Goal: Task Accomplishment & Management: Manage account settings

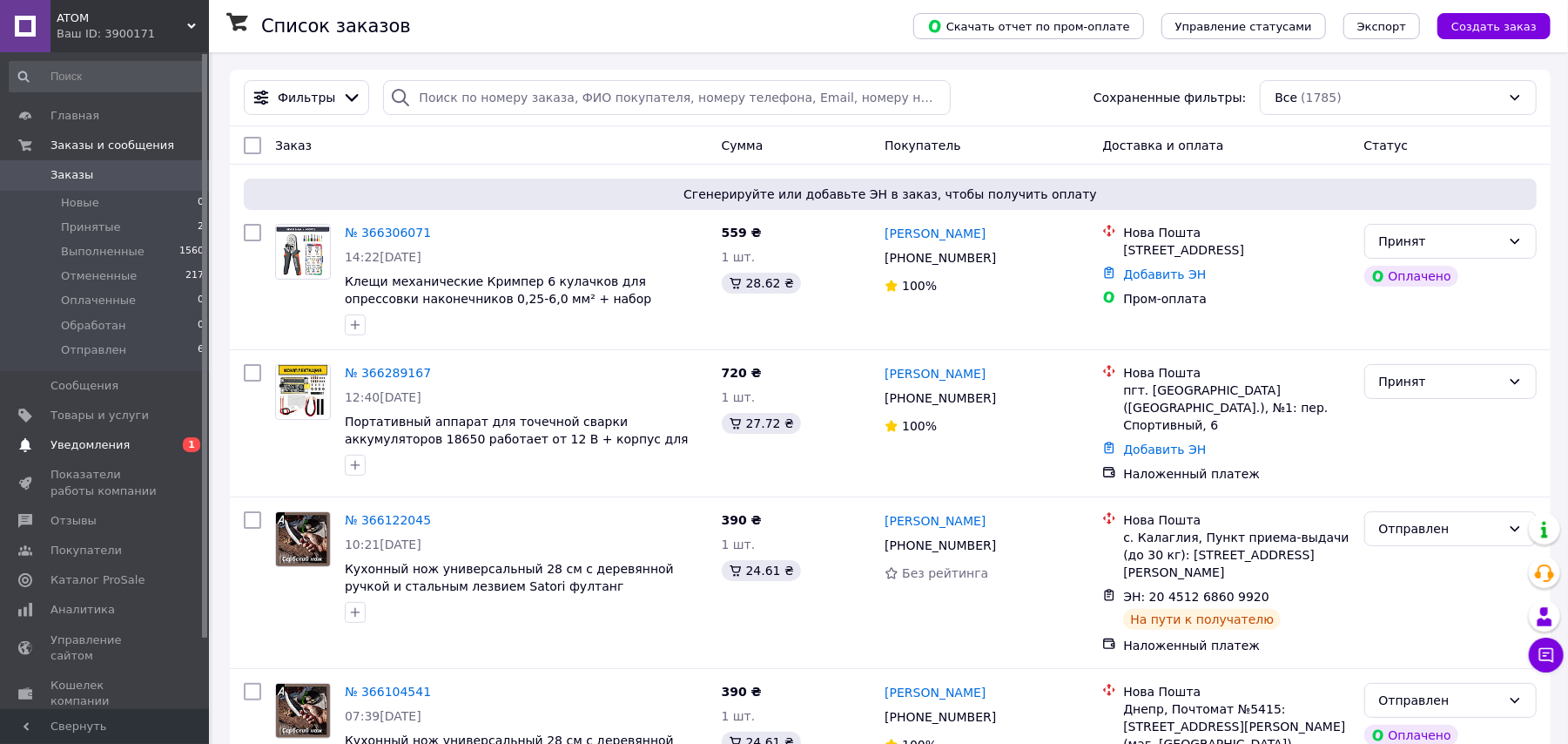
click at [99, 444] on span "Уведомления" at bounding box center [90, 445] width 79 height 16
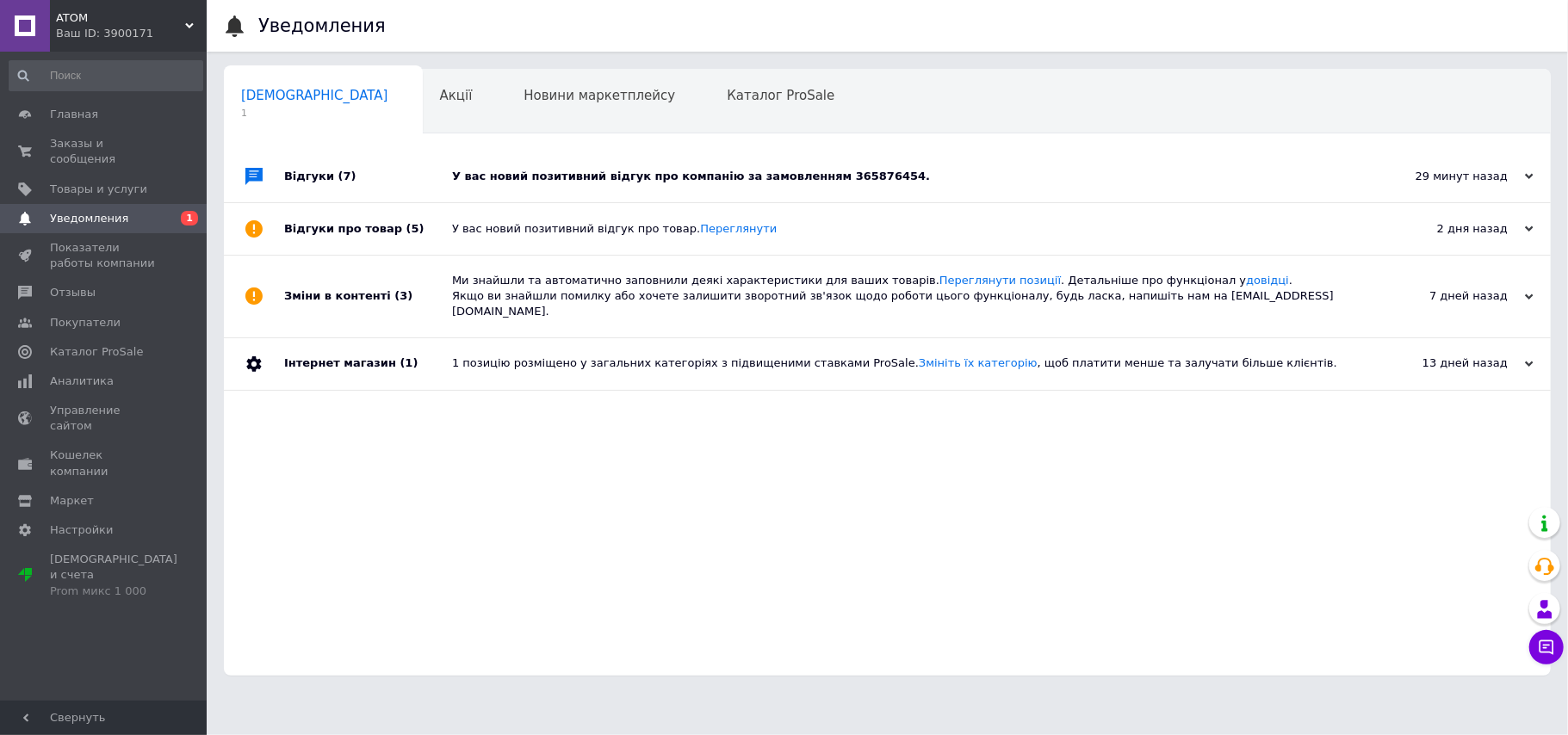
click at [1007, 167] on div "У вас новий позитивний відгук про компанію за замовленням 365876454." at bounding box center [906, 177] width 909 height 52
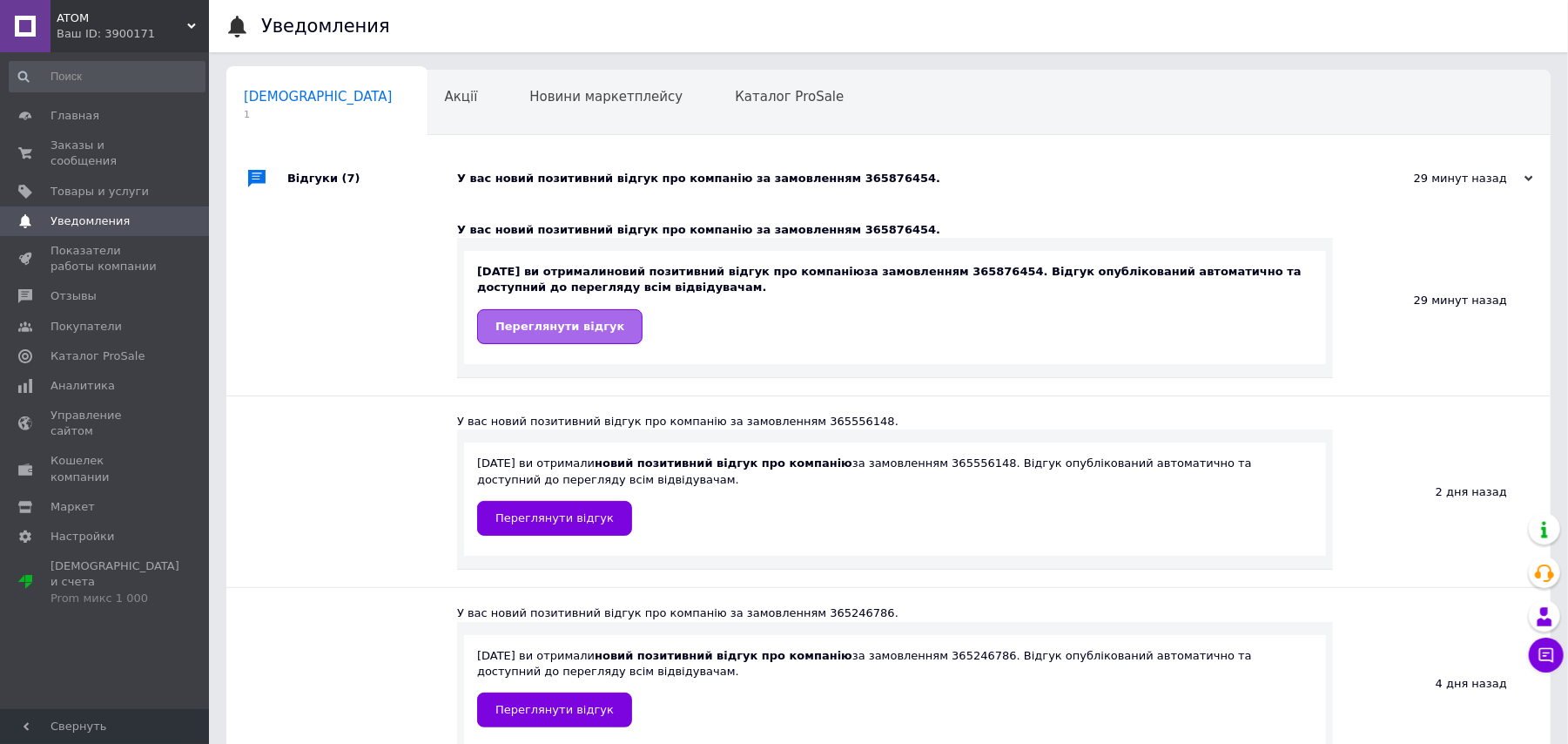
click at [526, 318] on link "Переглянути відгук" at bounding box center [560, 326] width 165 height 35
click at [96, 150] on span "Заказы и сообщения" at bounding box center [106, 152] width 111 height 31
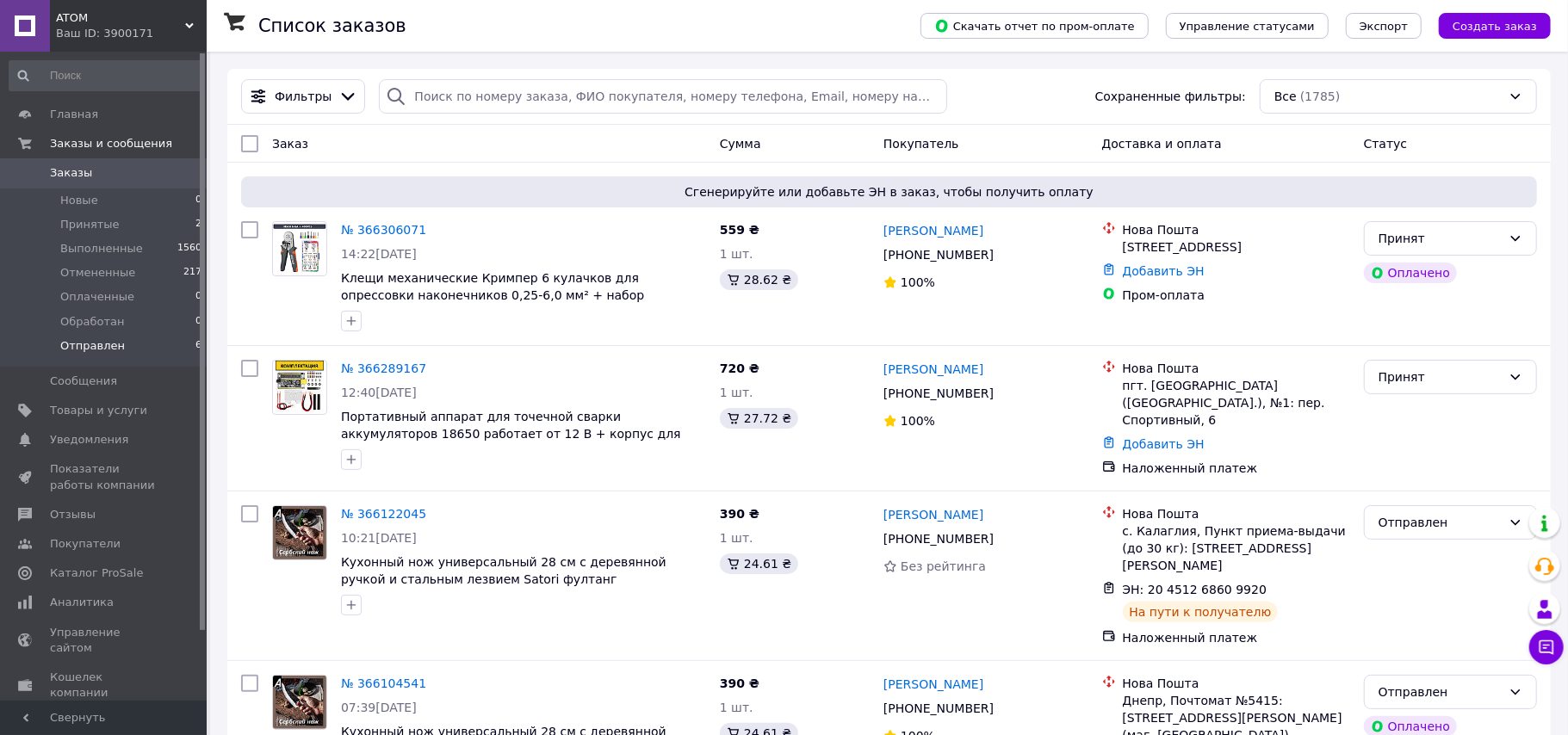
click at [107, 343] on span "Отправлен" at bounding box center [92, 346] width 64 height 16
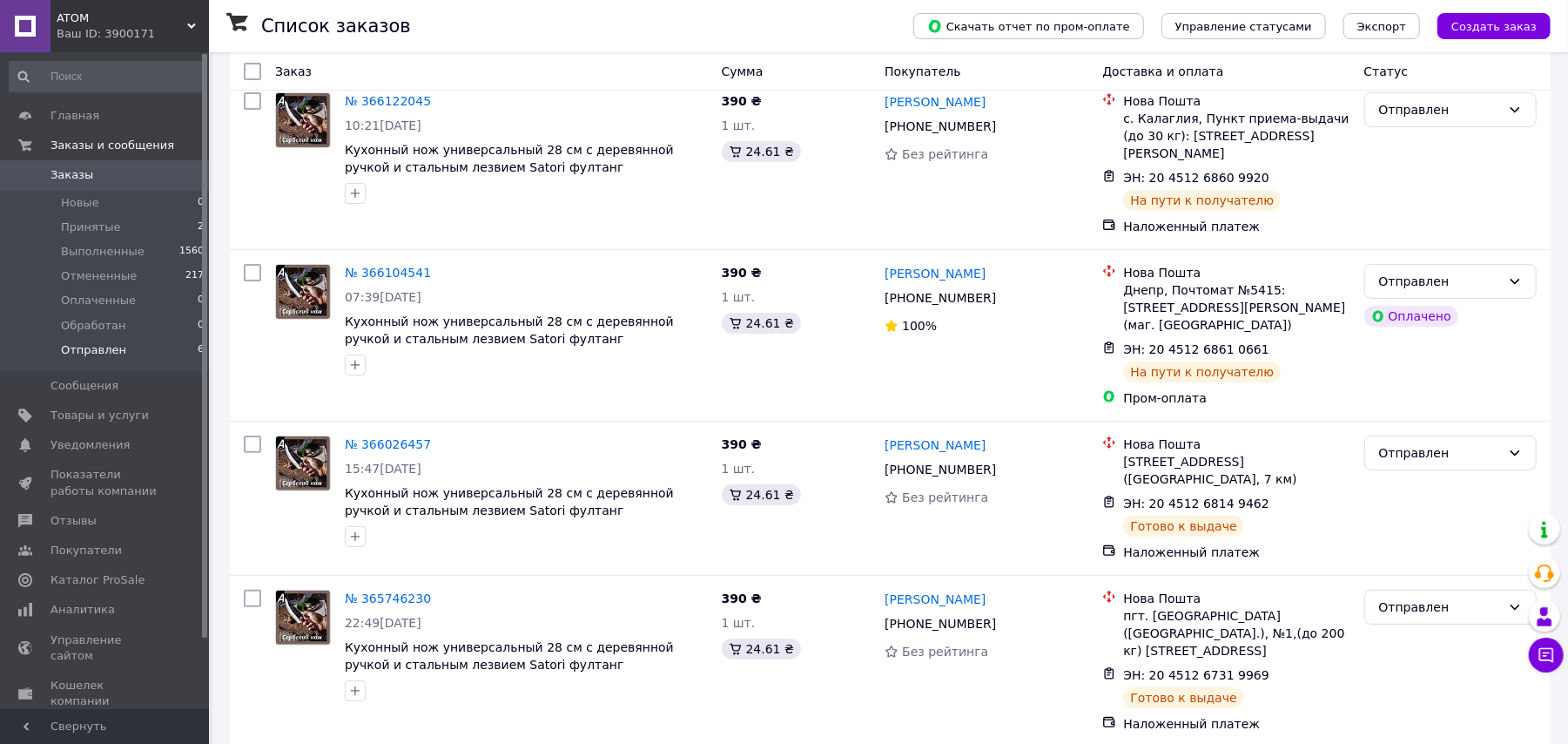
scroll to position [439, 0]
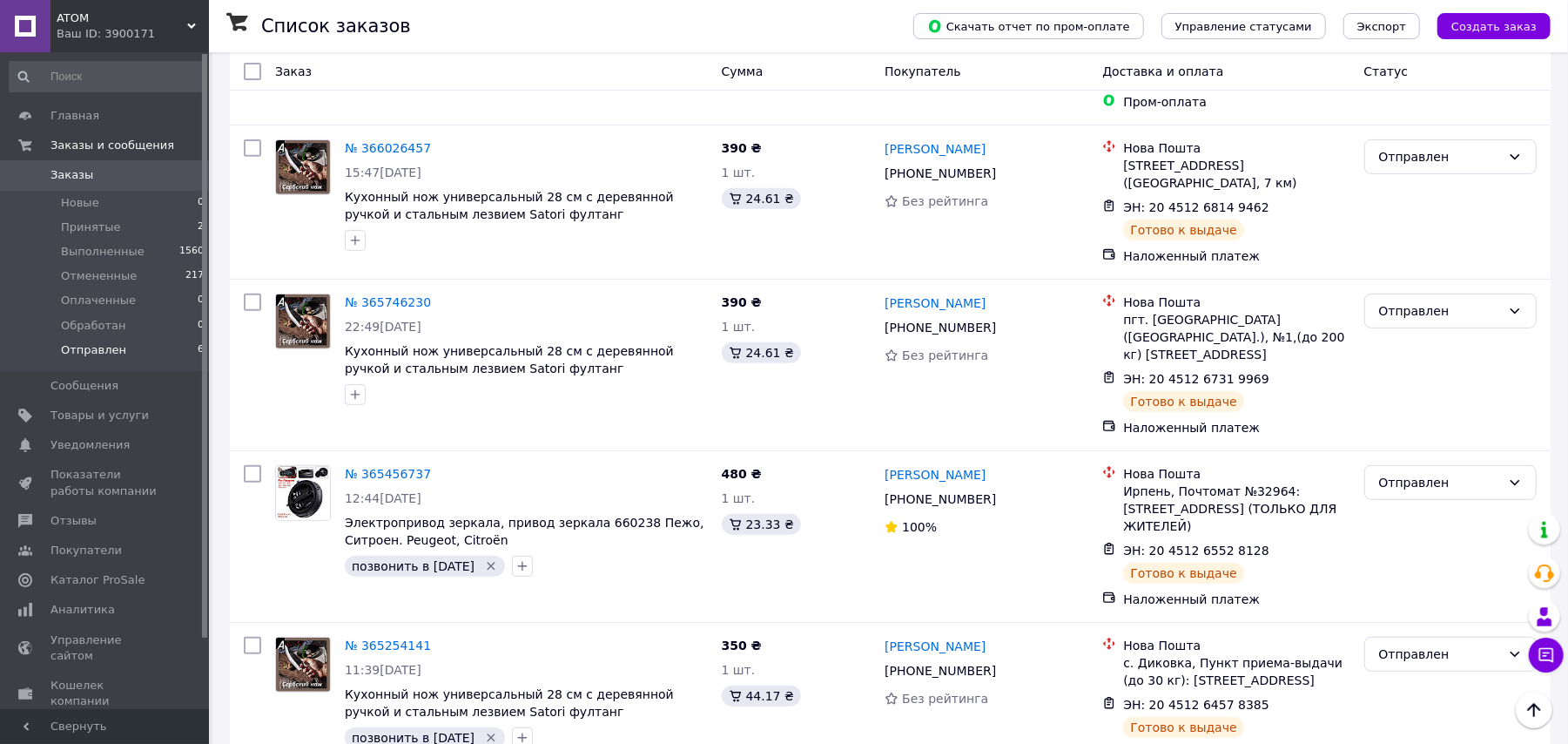
click at [86, 19] on span "ATOM" at bounding box center [121, 18] width 131 height 16
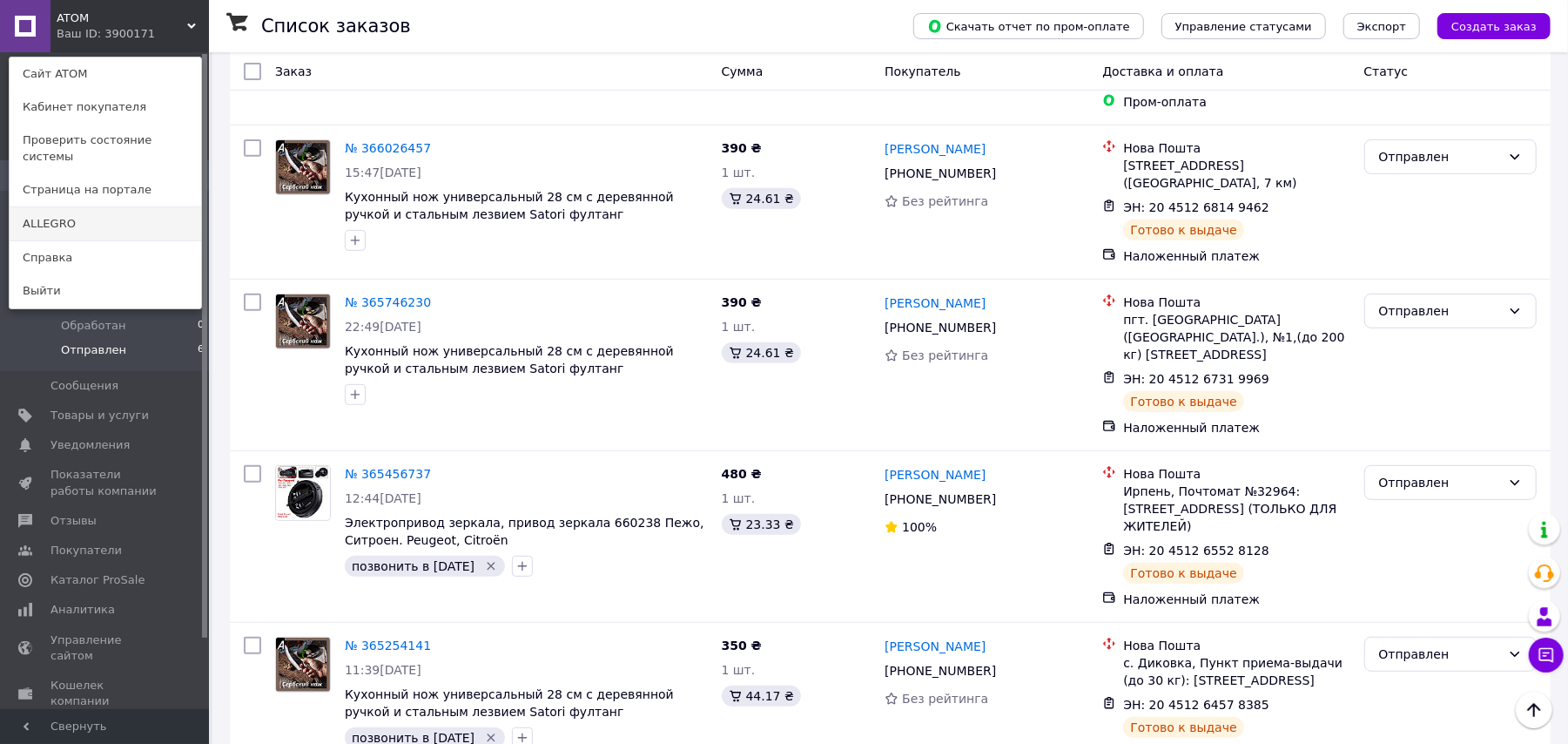
click at [88, 207] on link "ALLEGRO" at bounding box center [105, 223] width 192 height 33
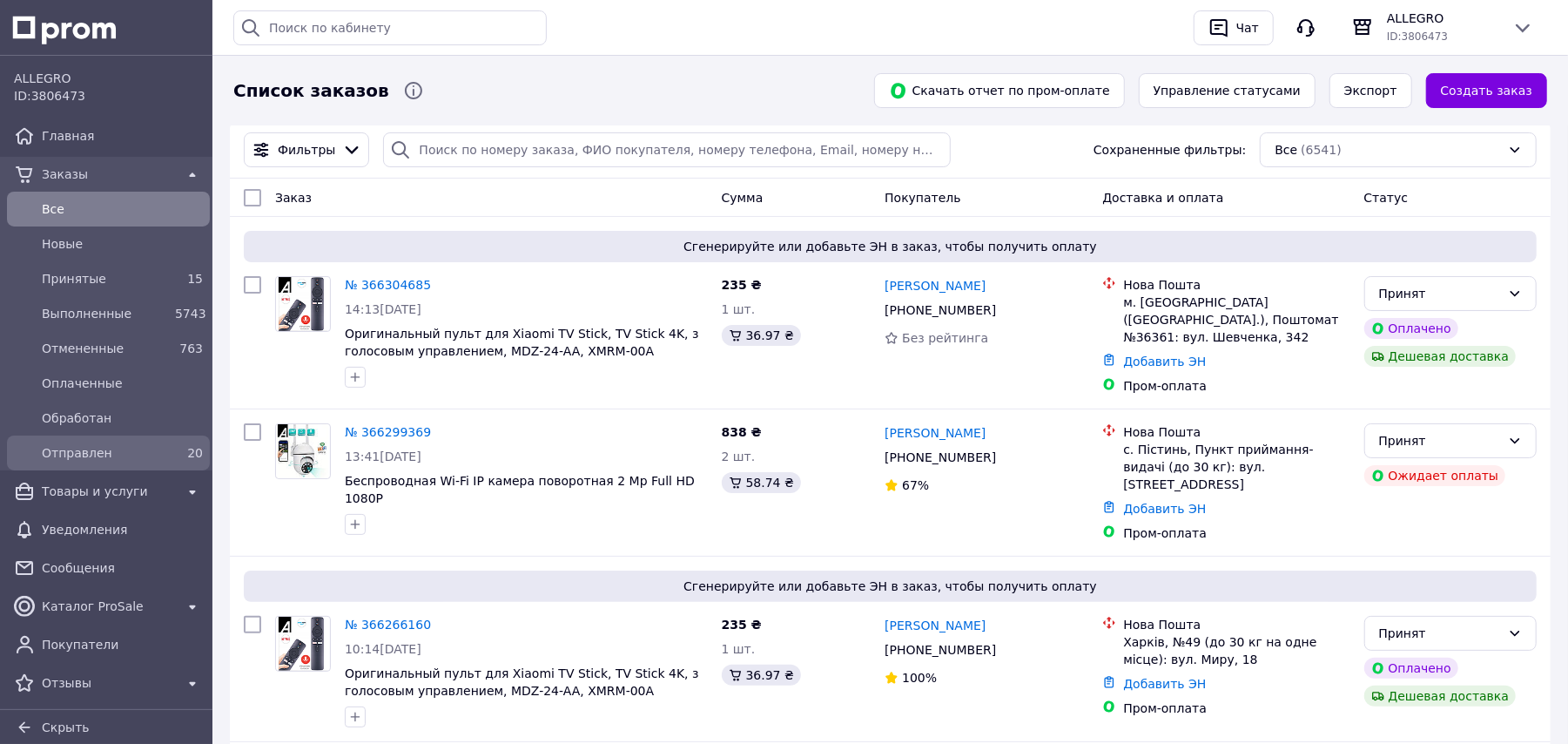
click at [109, 448] on span "Отправлен" at bounding box center [104, 452] width 126 height 18
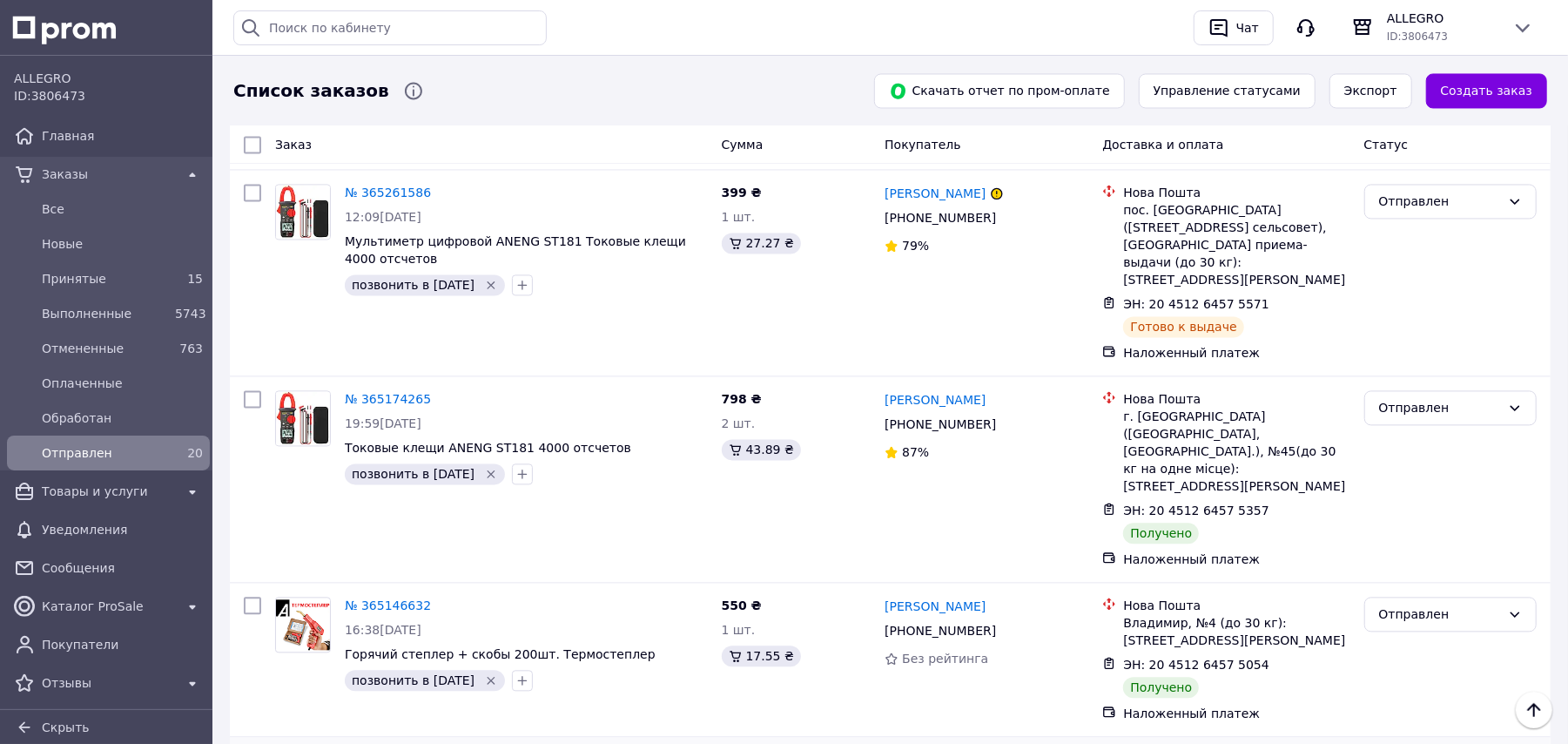
scroll to position [2413, 0]
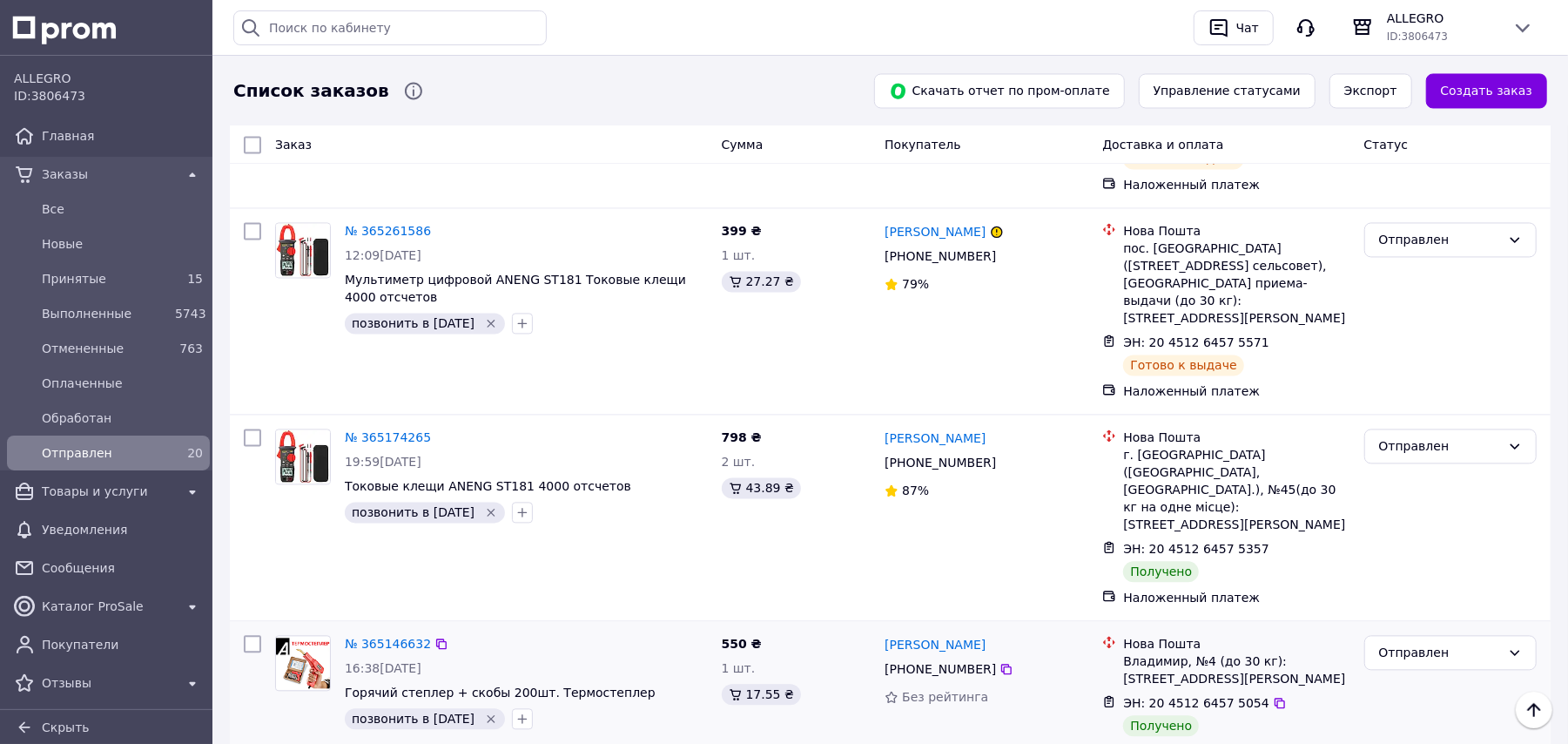
click at [251, 635] on input "checkbox" at bounding box center [252, 643] width 18 height 18
checkbox input "true"
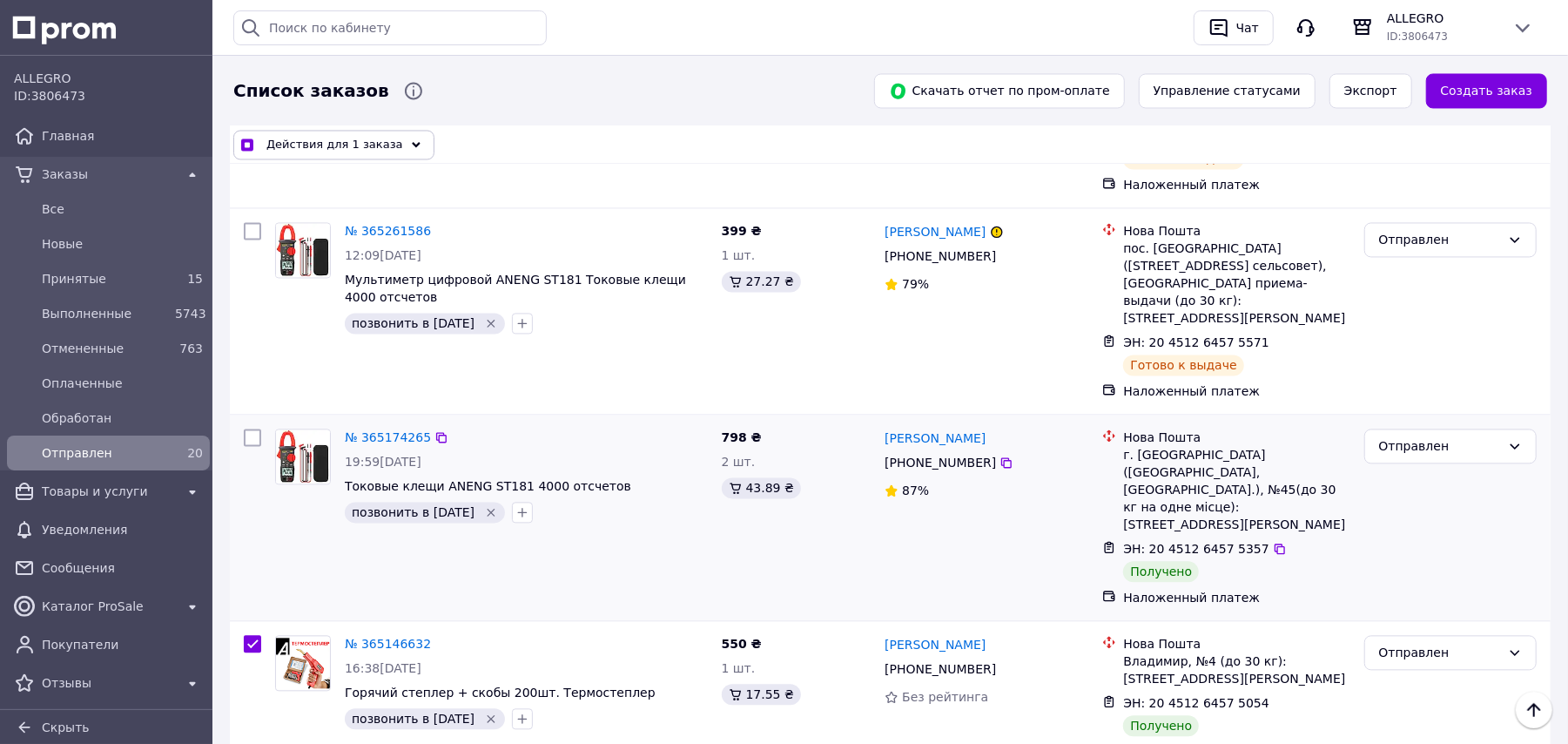
click at [253, 429] on input "checkbox" at bounding box center [252, 437] width 18 height 18
checkbox input "true"
click at [247, 635] on input "checkbox" at bounding box center [252, 643] width 18 height 18
checkbox input "false"
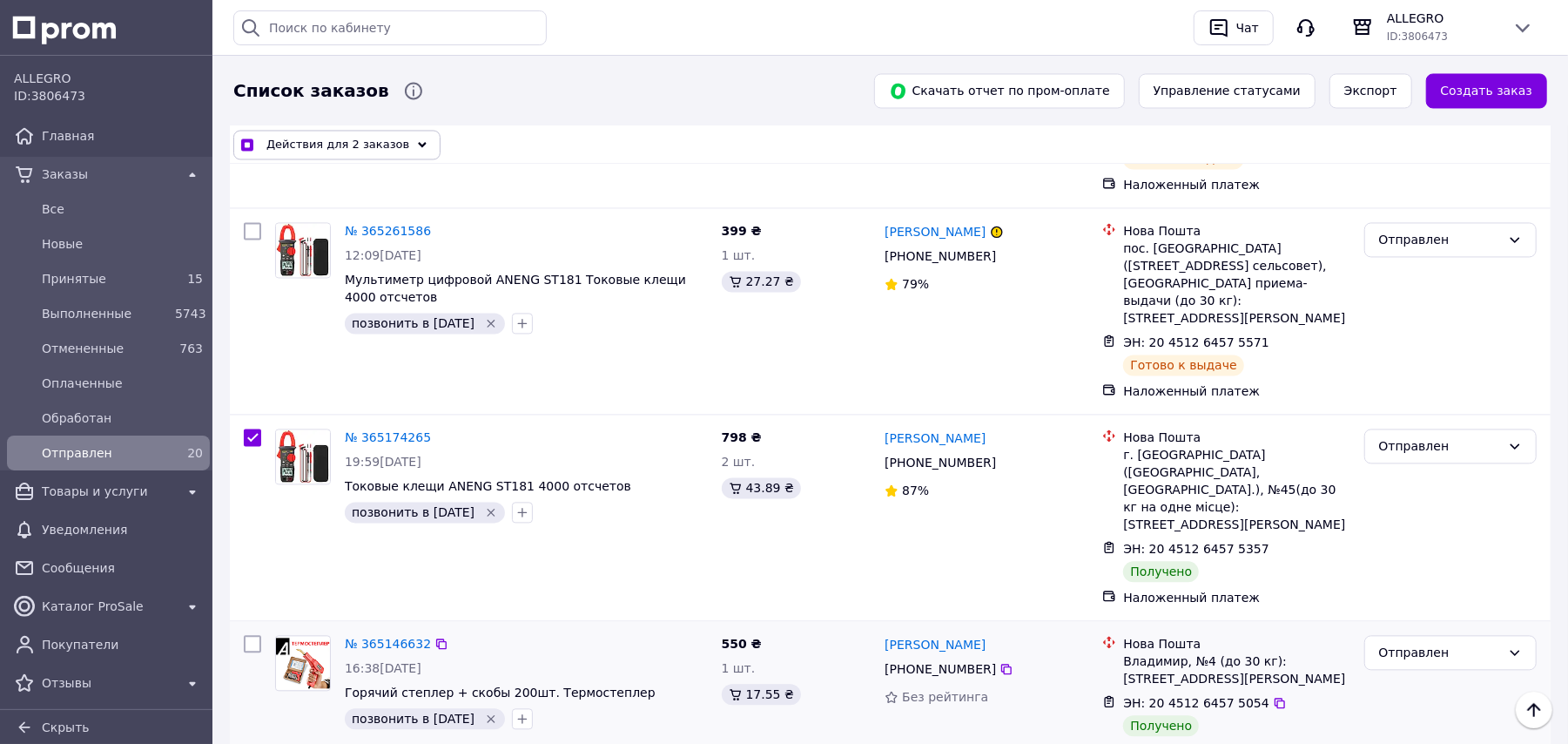
checkbox input "true"
click at [252, 429] on input "checkbox" at bounding box center [252, 437] width 18 height 18
checkbox input "false"
click at [488, 712] on icon "Удалить метку" at bounding box center [491, 719] width 14 height 14
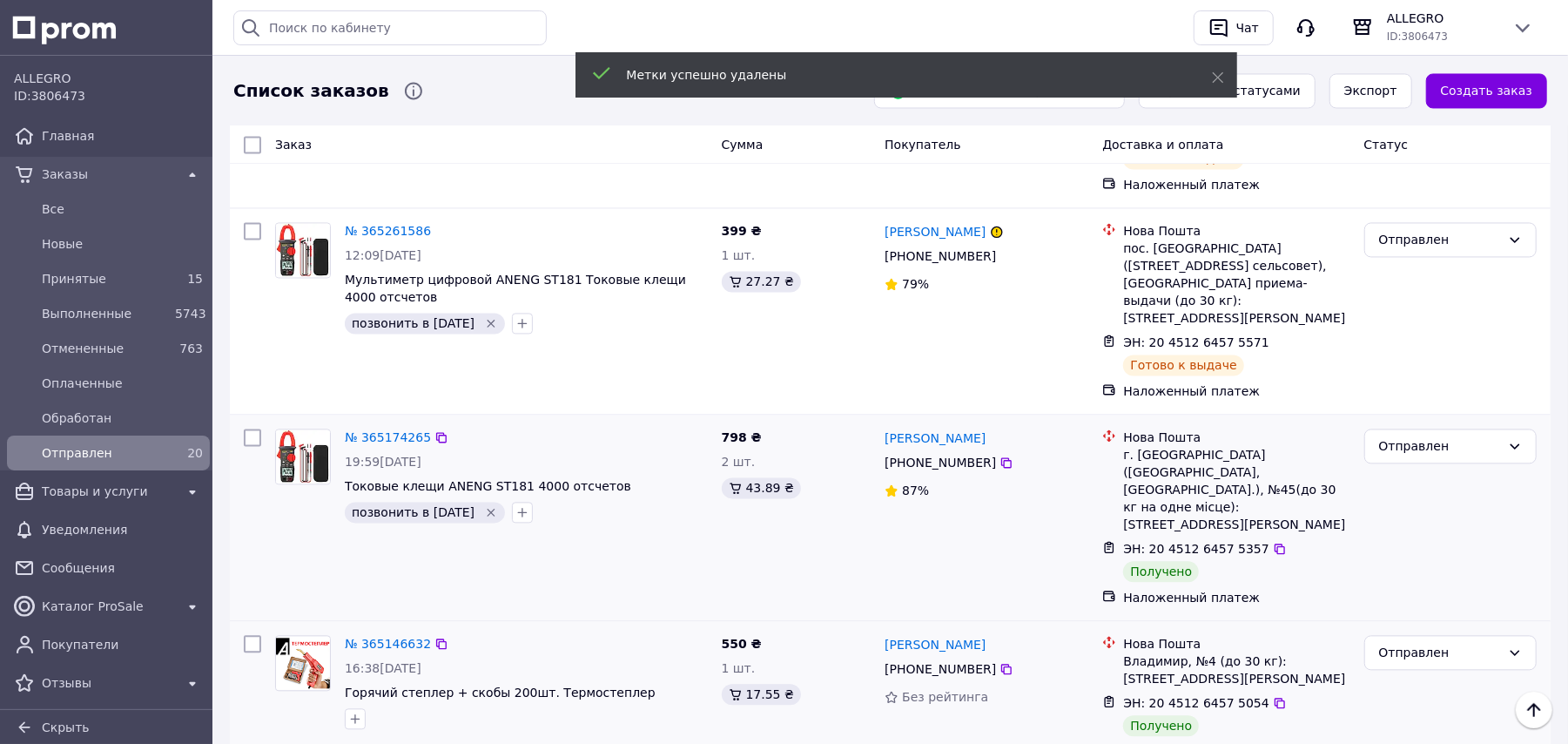
click at [484, 505] on icon "Удалить метку" at bounding box center [491, 512] width 14 height 14
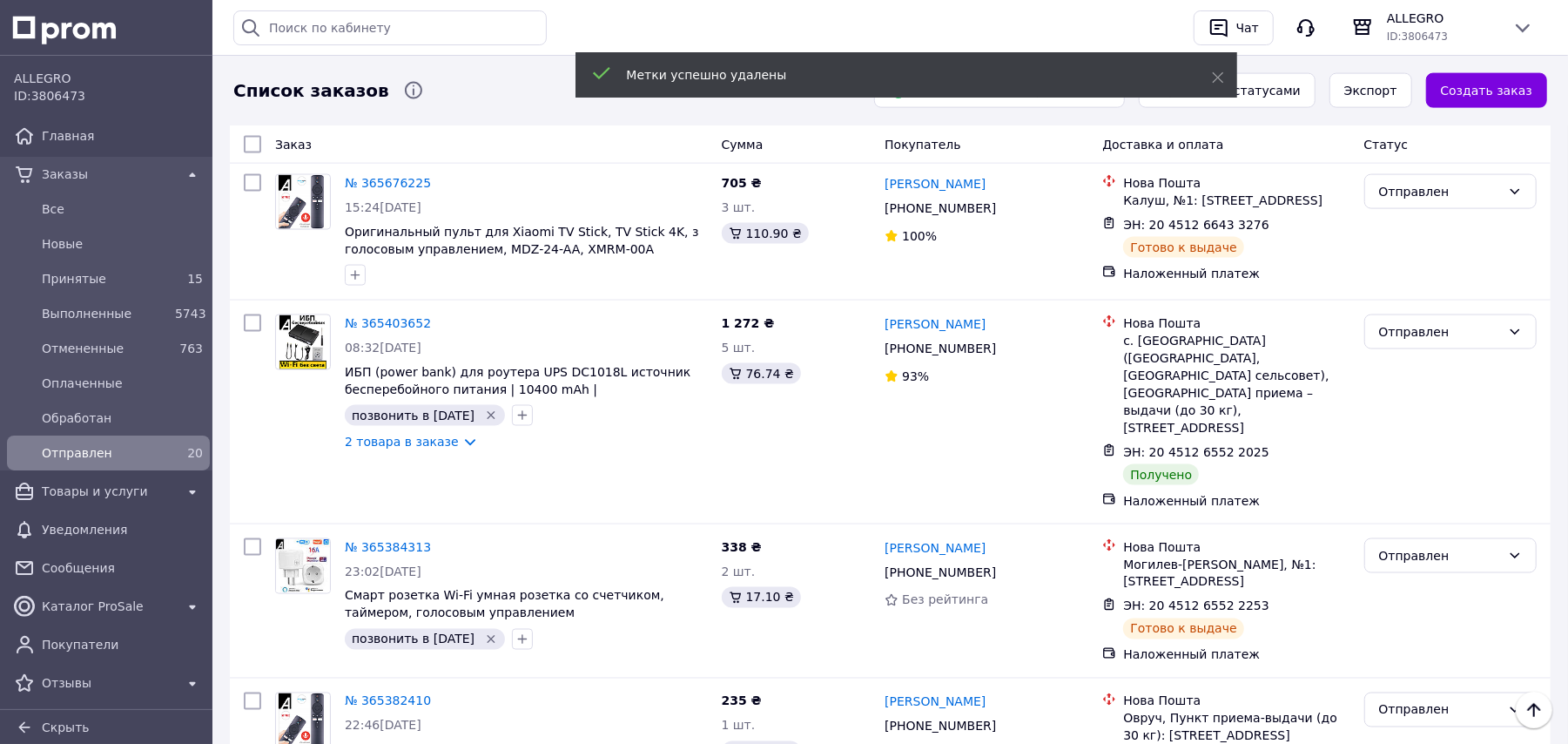
scroll to position [1716, 0]
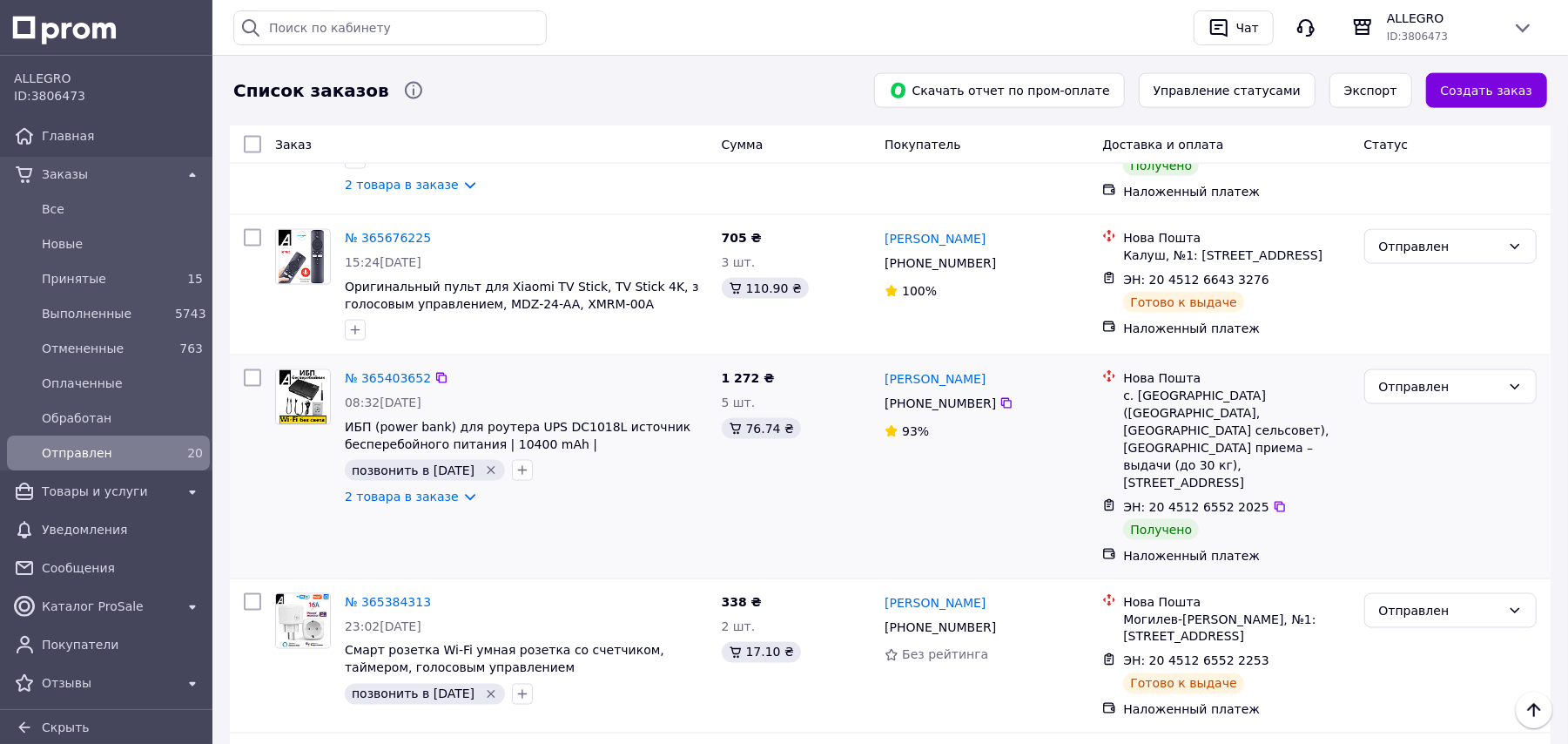
click at [485, 464] on icon "Удалить метку" at bounding box center [491, 470] width 14 height 14
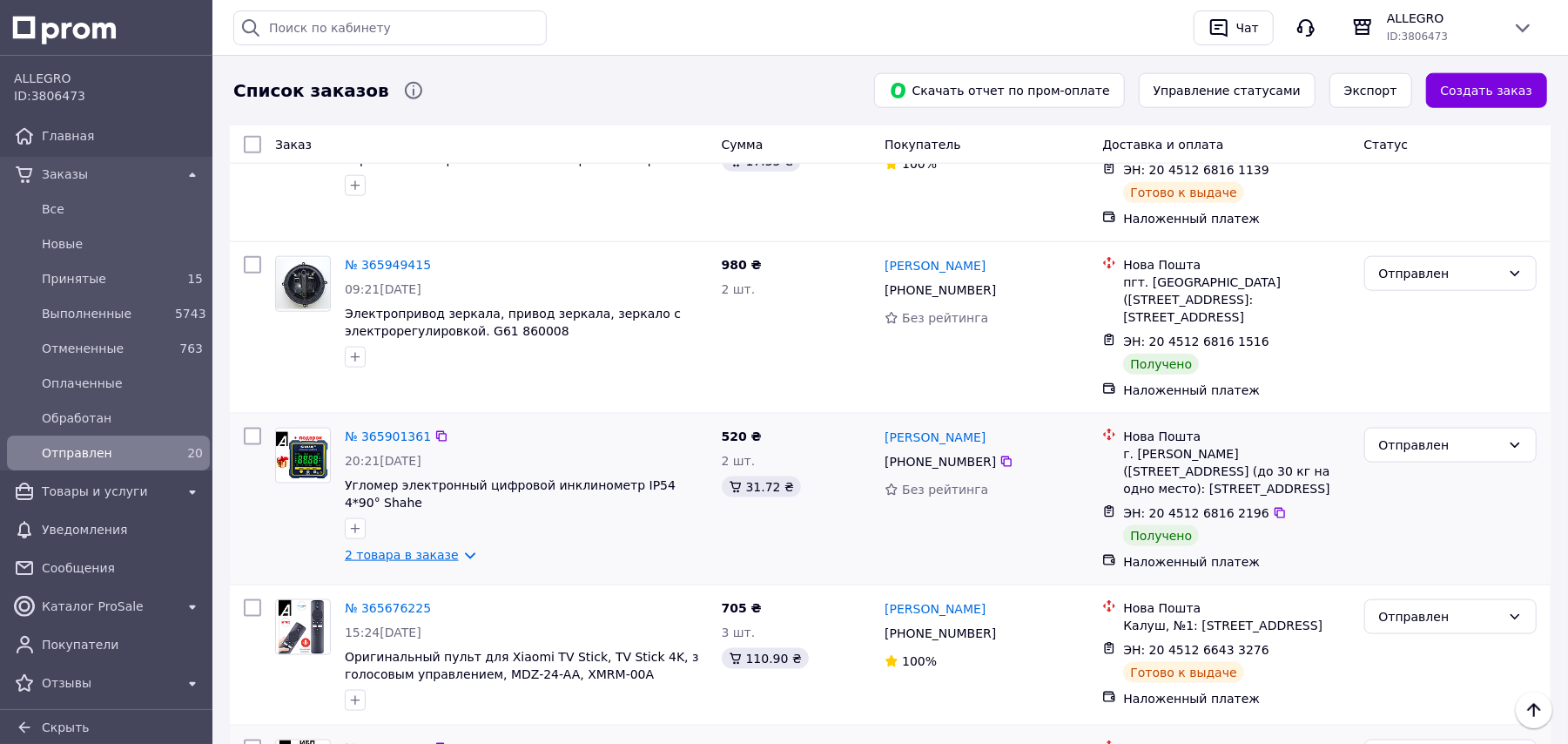
scroll to position [1394, 0]
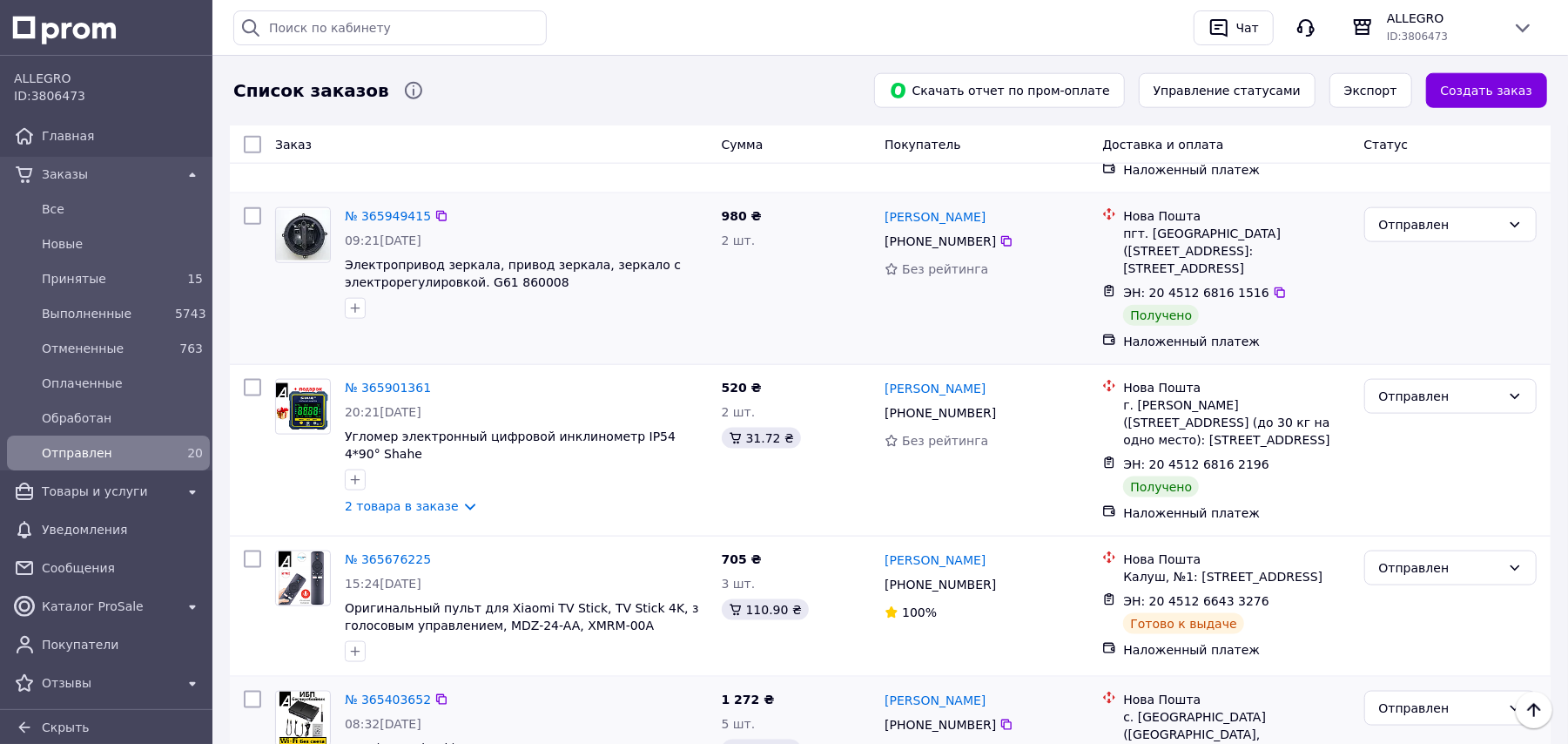
click at [253, 207] on input "checkbox" at bounding box center [252, 215] width 18 height 18
checkbox input "true"
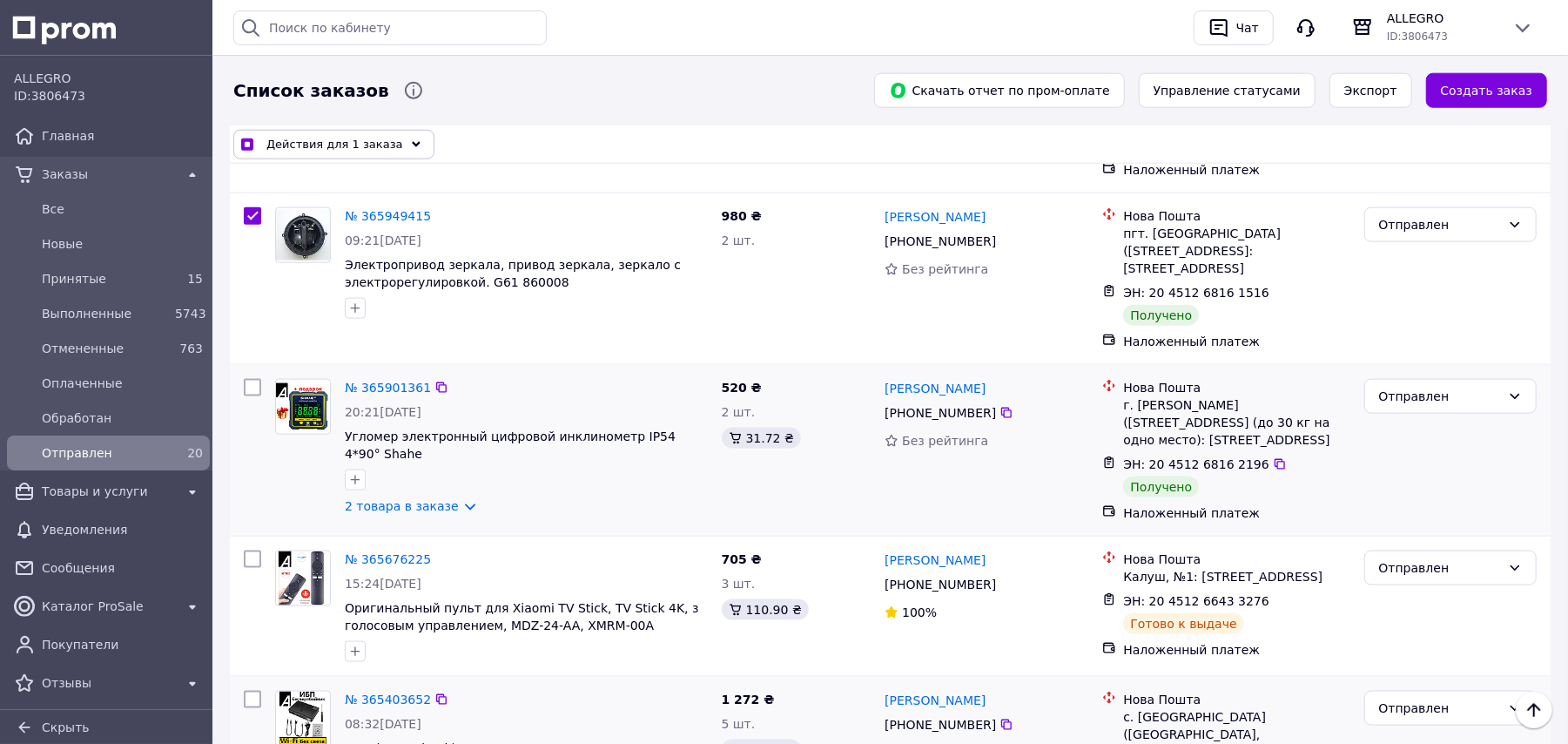
click at [253, 379] on input "checkbox" at bounding box center [252, 388] width 18 height 18
checkbox input "true"
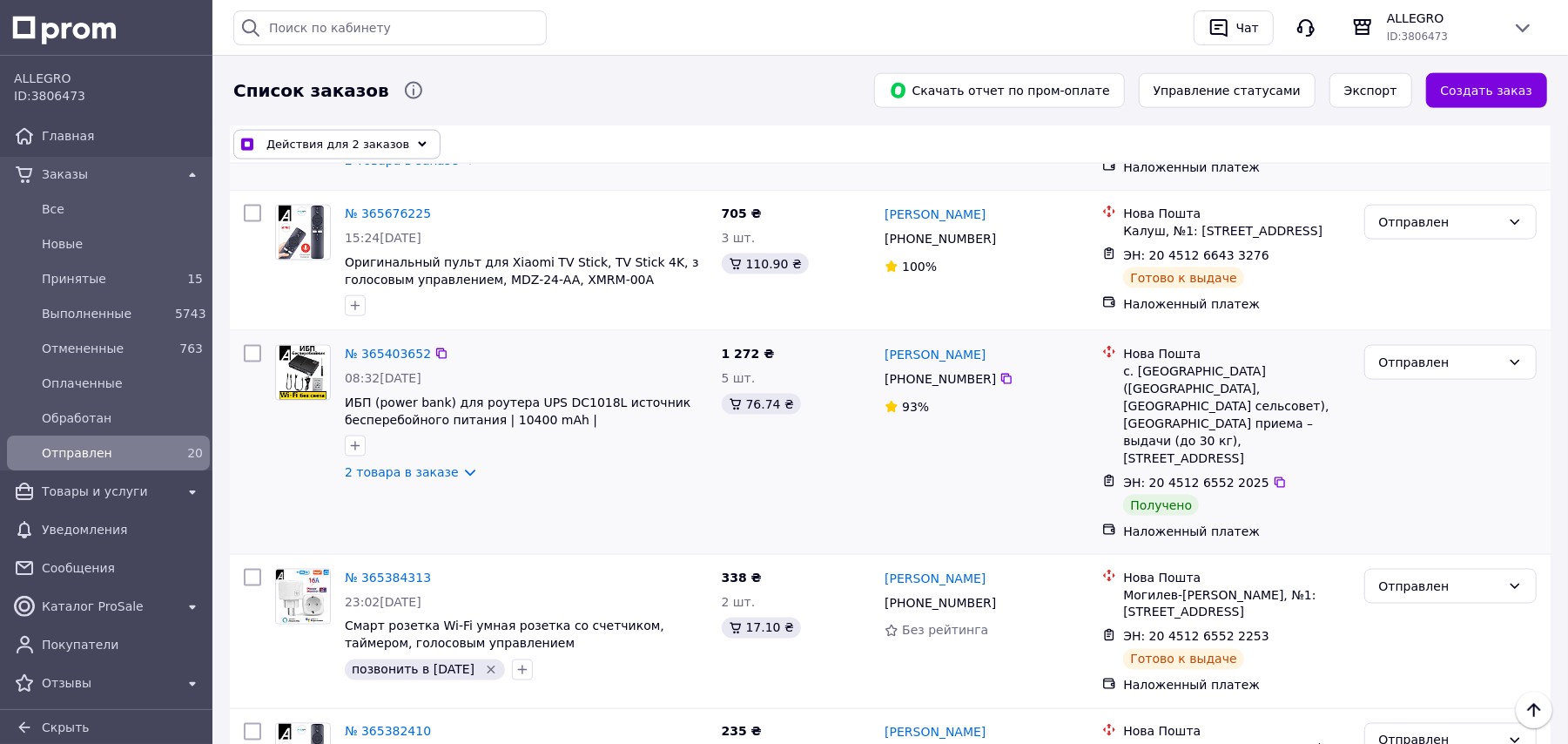
scroll to position [1743, 0]
click at [253, 342] on input "checkbox" at bounding box center [252, 351] width 18 height 18
checkbox input "true"
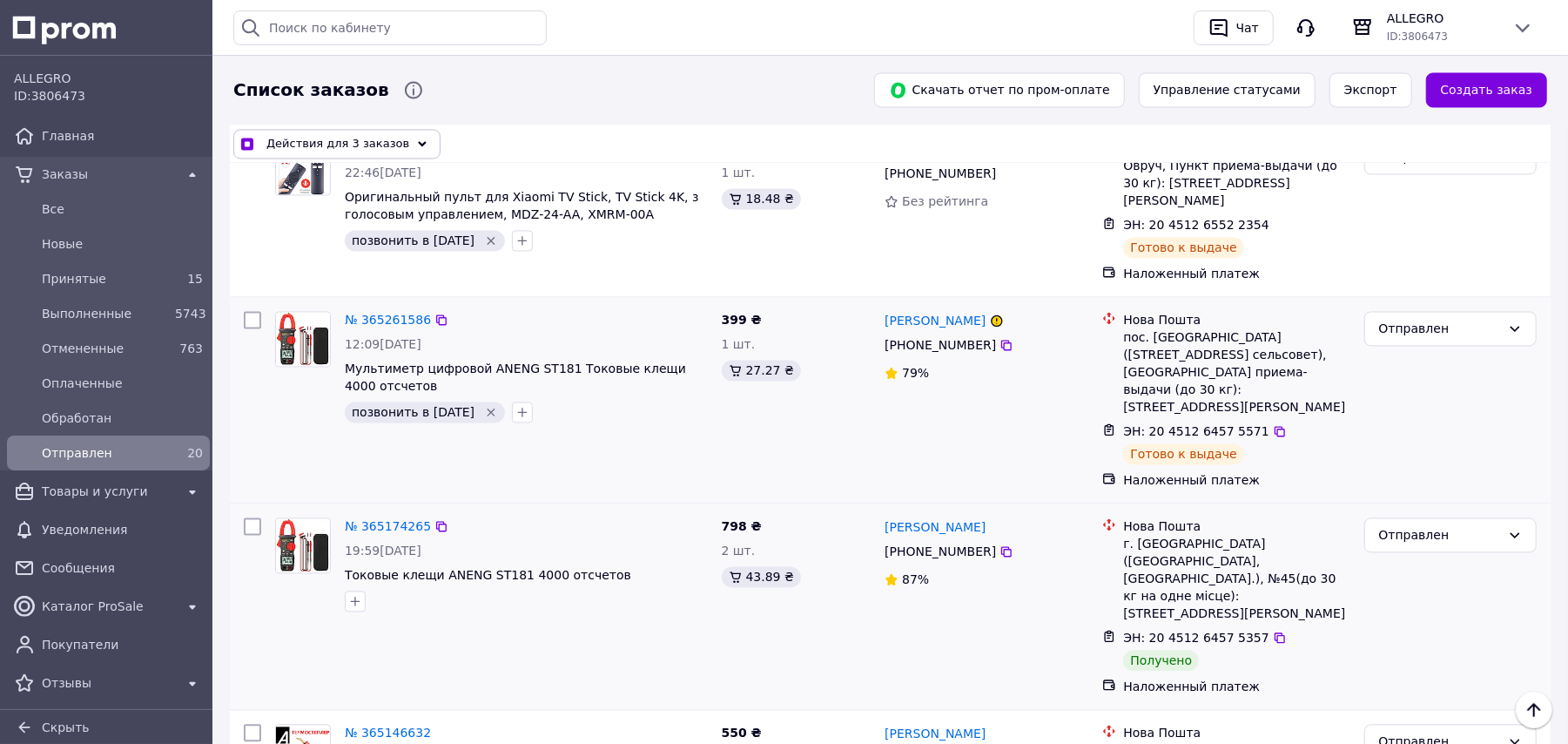
scroll to position [2440, 0]
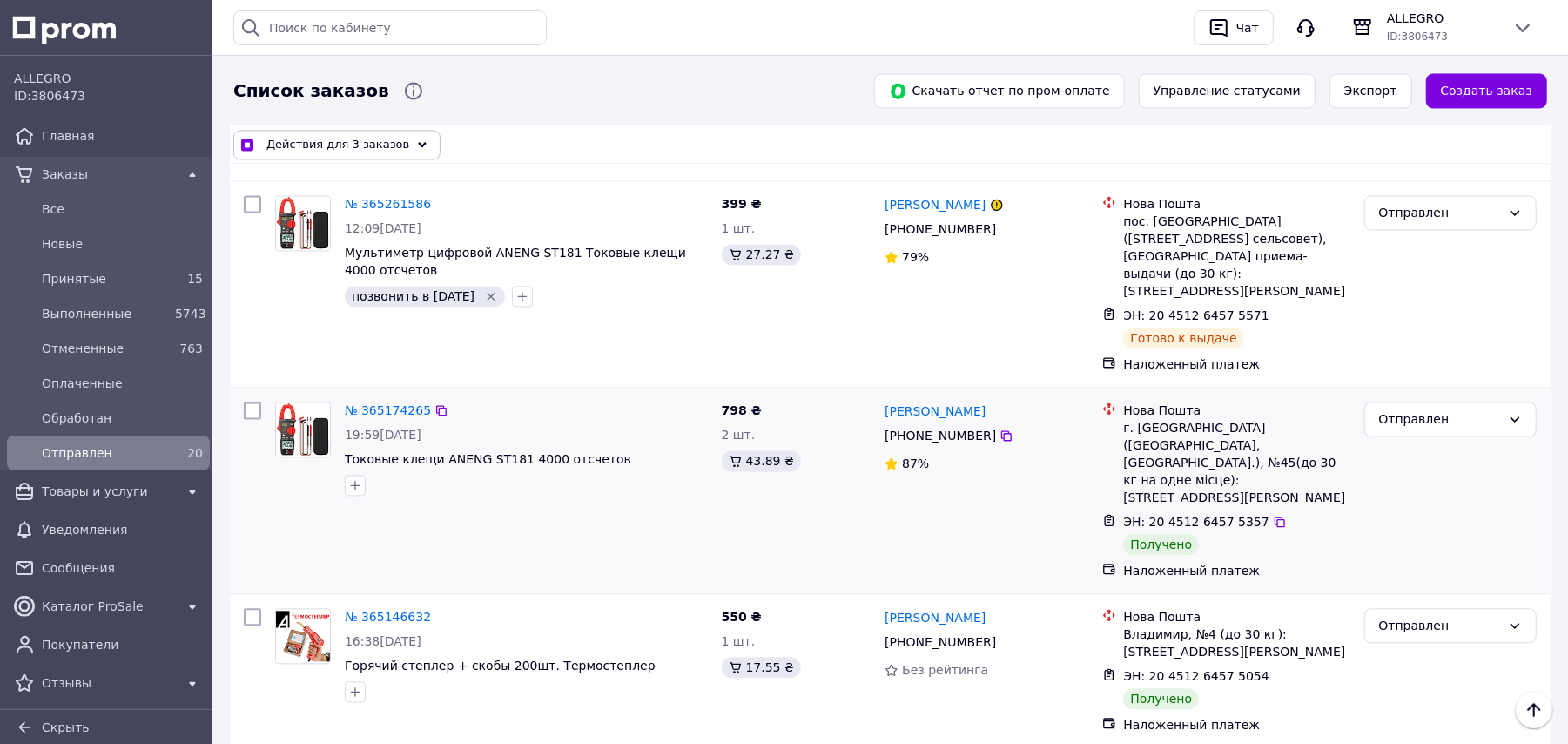
click at [255, 402] on input "checkbox" at bounding box center [252, 410] width 18 height 18
checkbox input "true"
click at [253, 609] on input "checkbox" at bounding box center [252, 617] width 18 height 18
checkbox input "true"
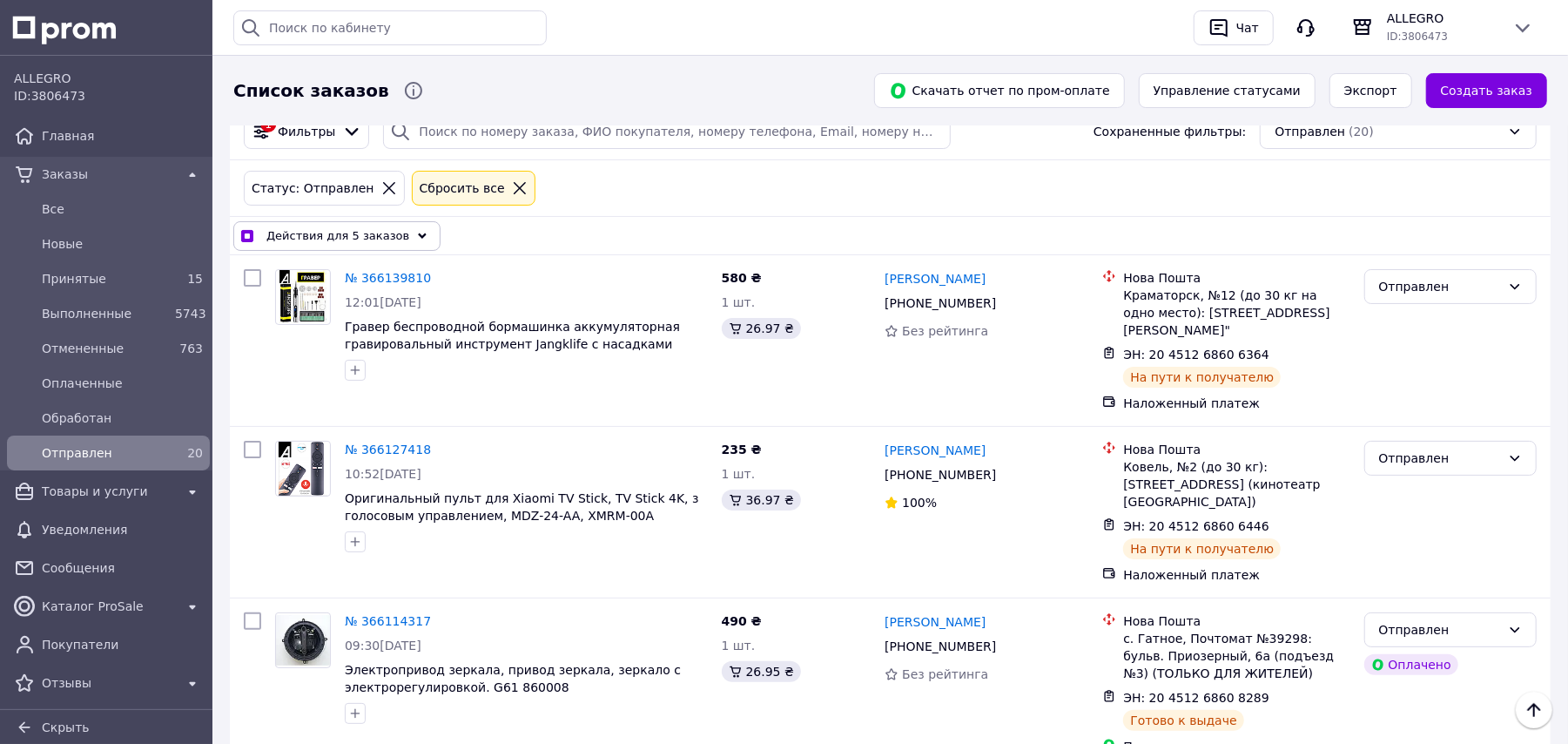
scroll to position [0, 0]
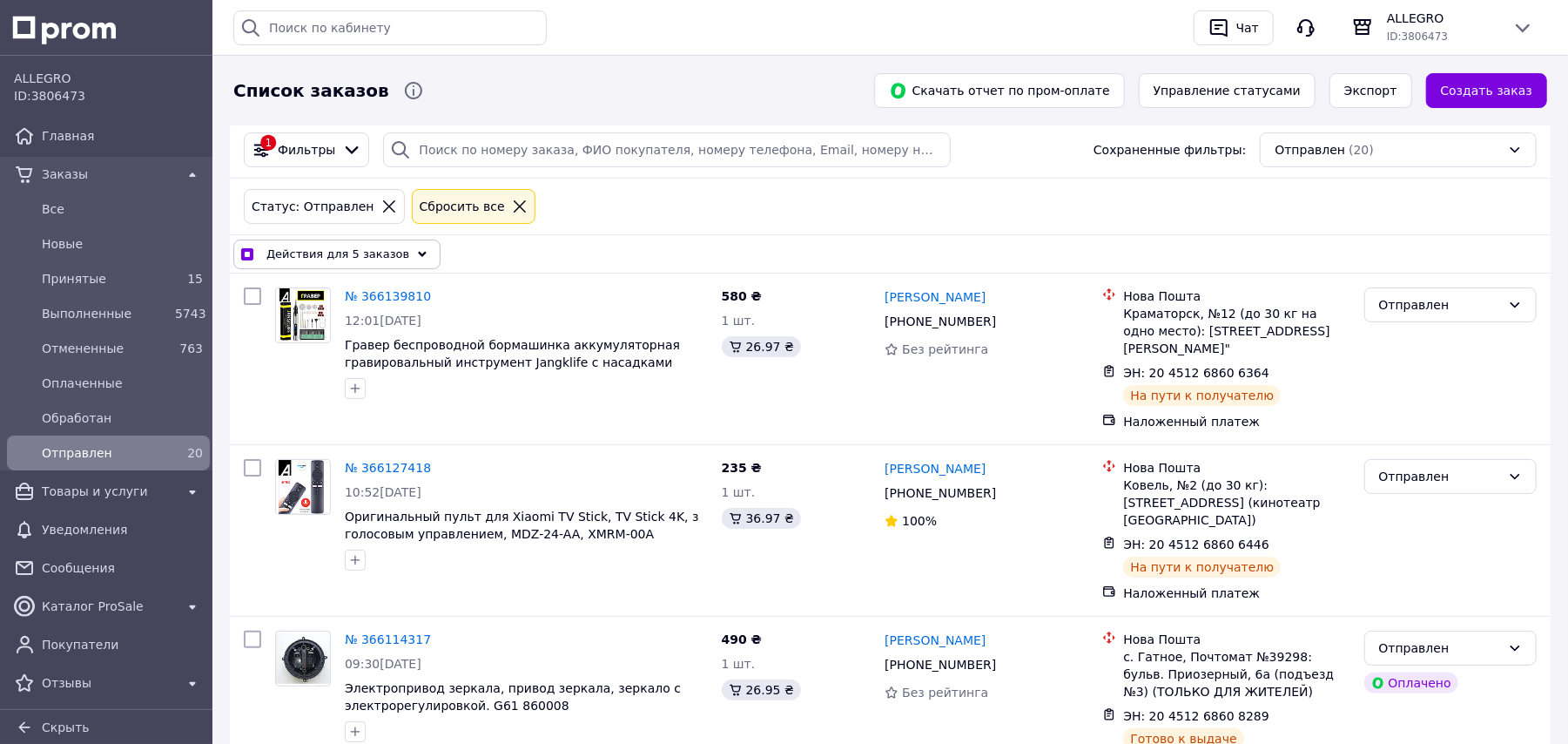
click at [381, 263] on span "Действия для 5 заказов" at bounding box center [337, 254] width 143 height 18
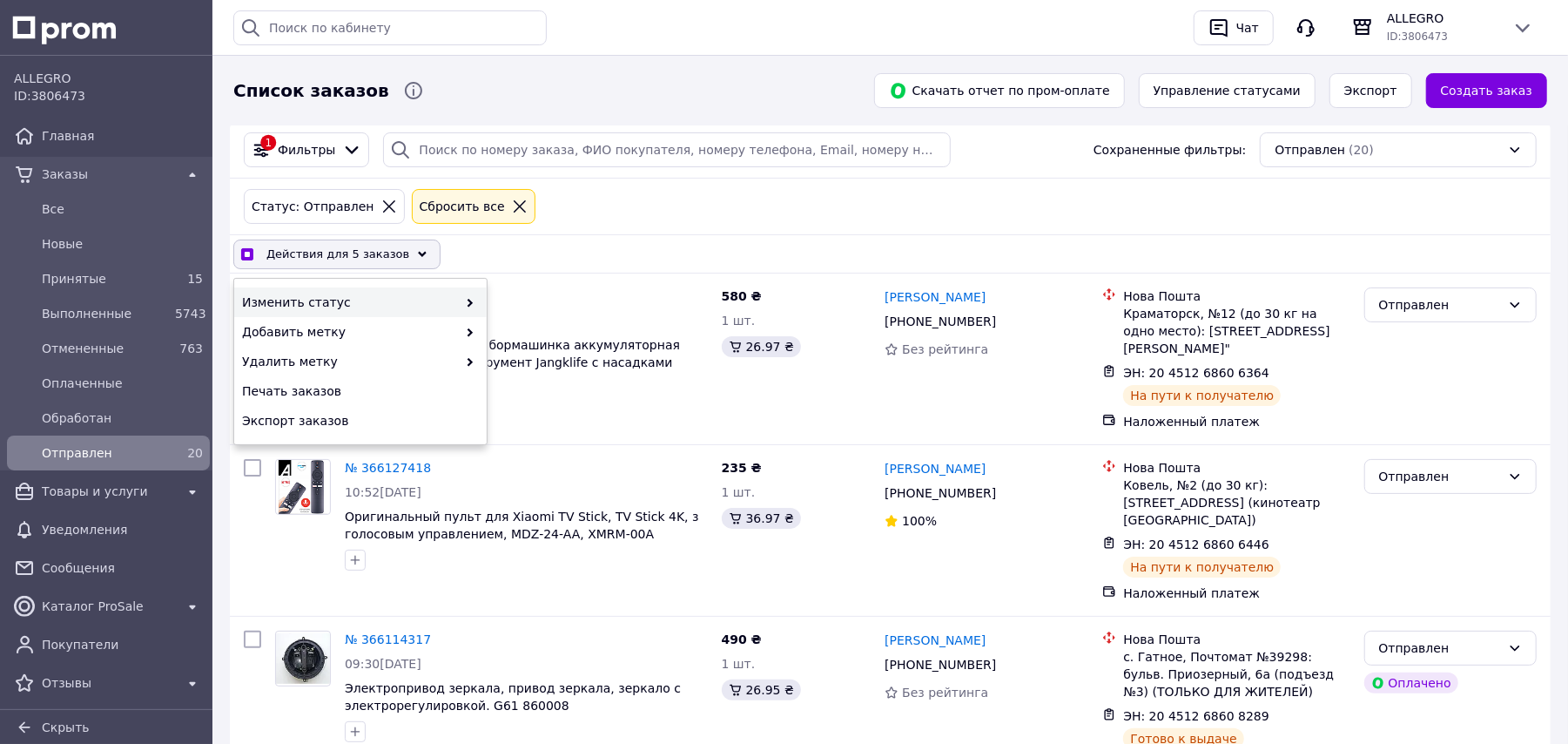
click at [433, 300] on span "Изменить статус" at bounding box center [350, 302] width 215 height 18
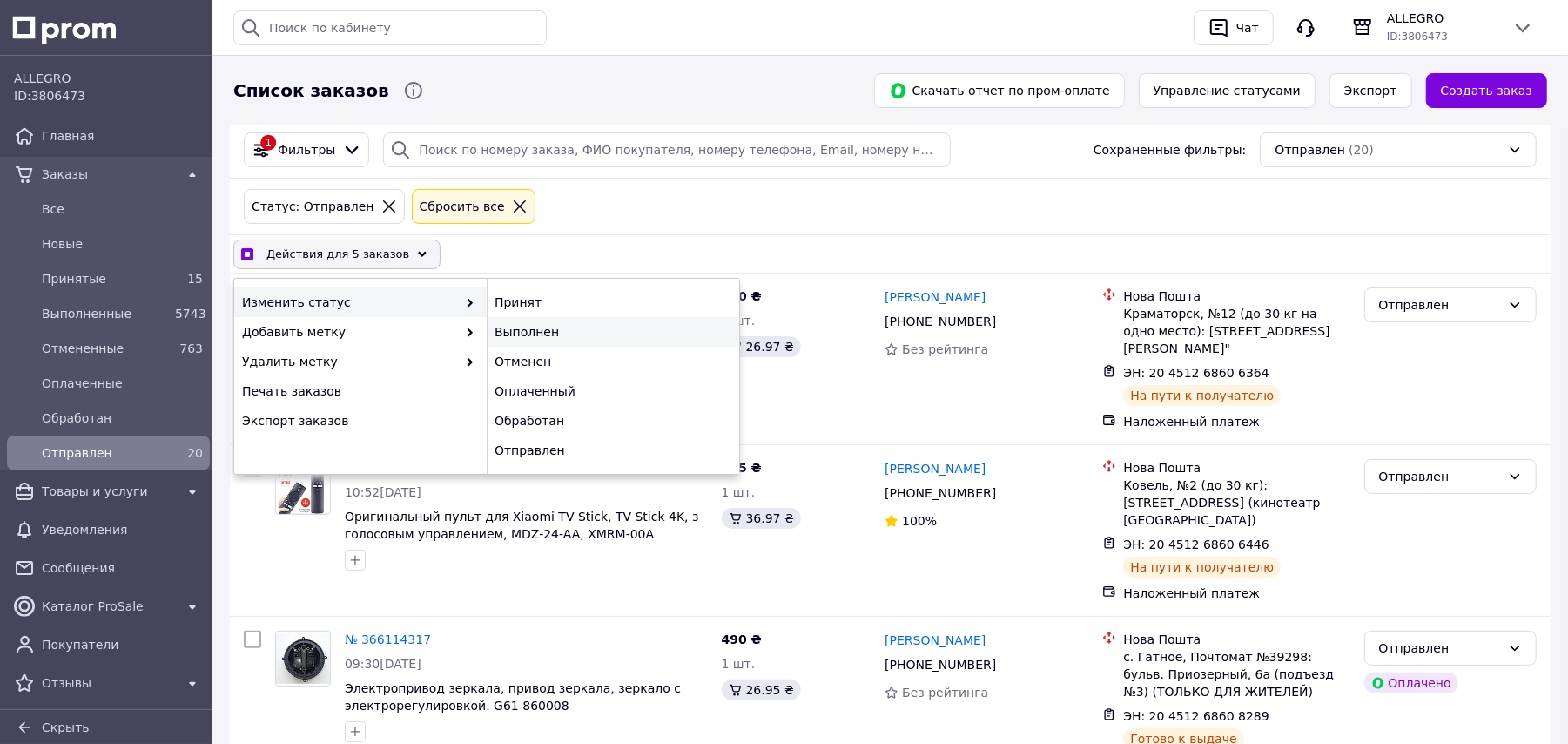
checkbox input "true"
click at [608, 325] on div "Выполнен" at bounding box center [613, 331] width 253 height 29
checkbox input "false"
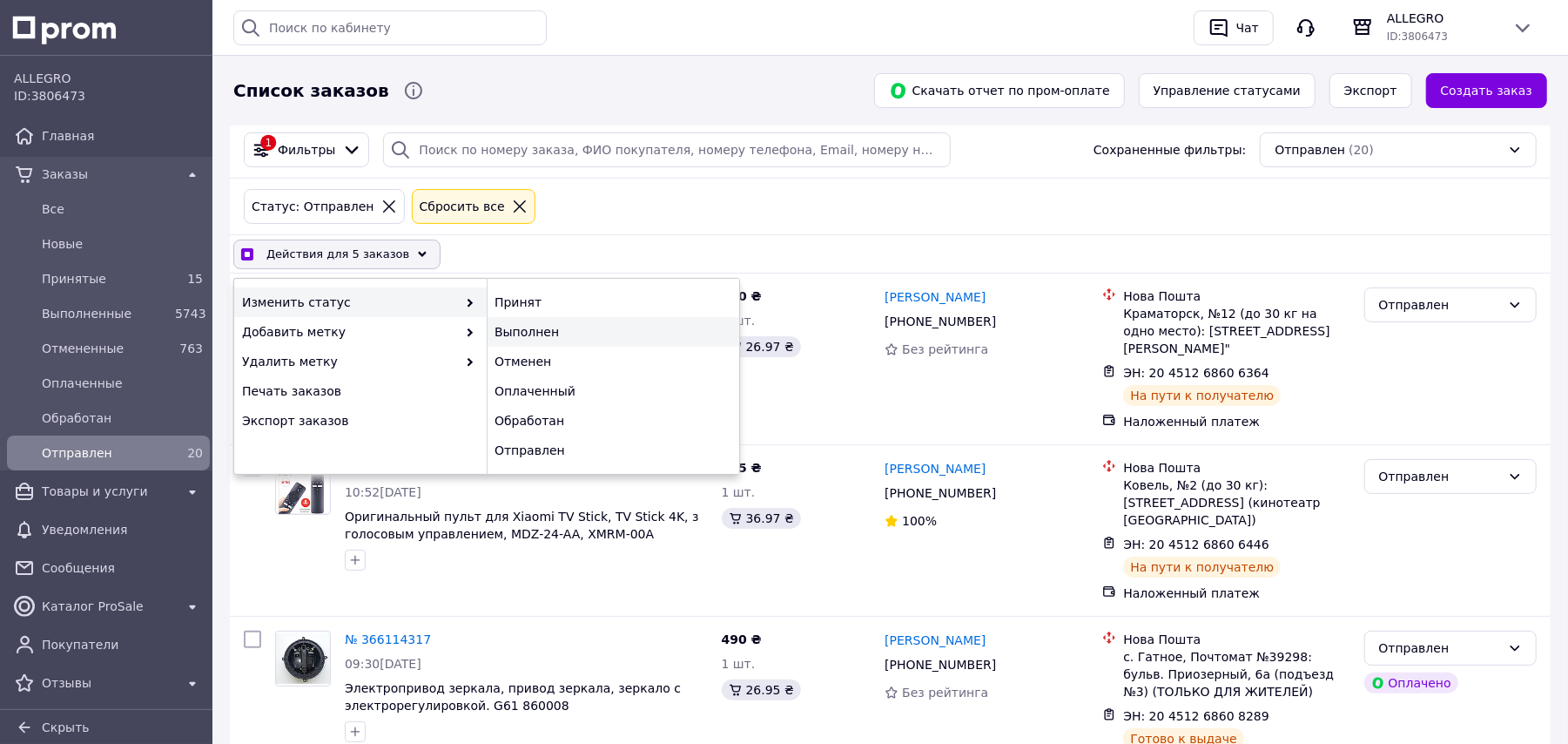
checkbox input "false"
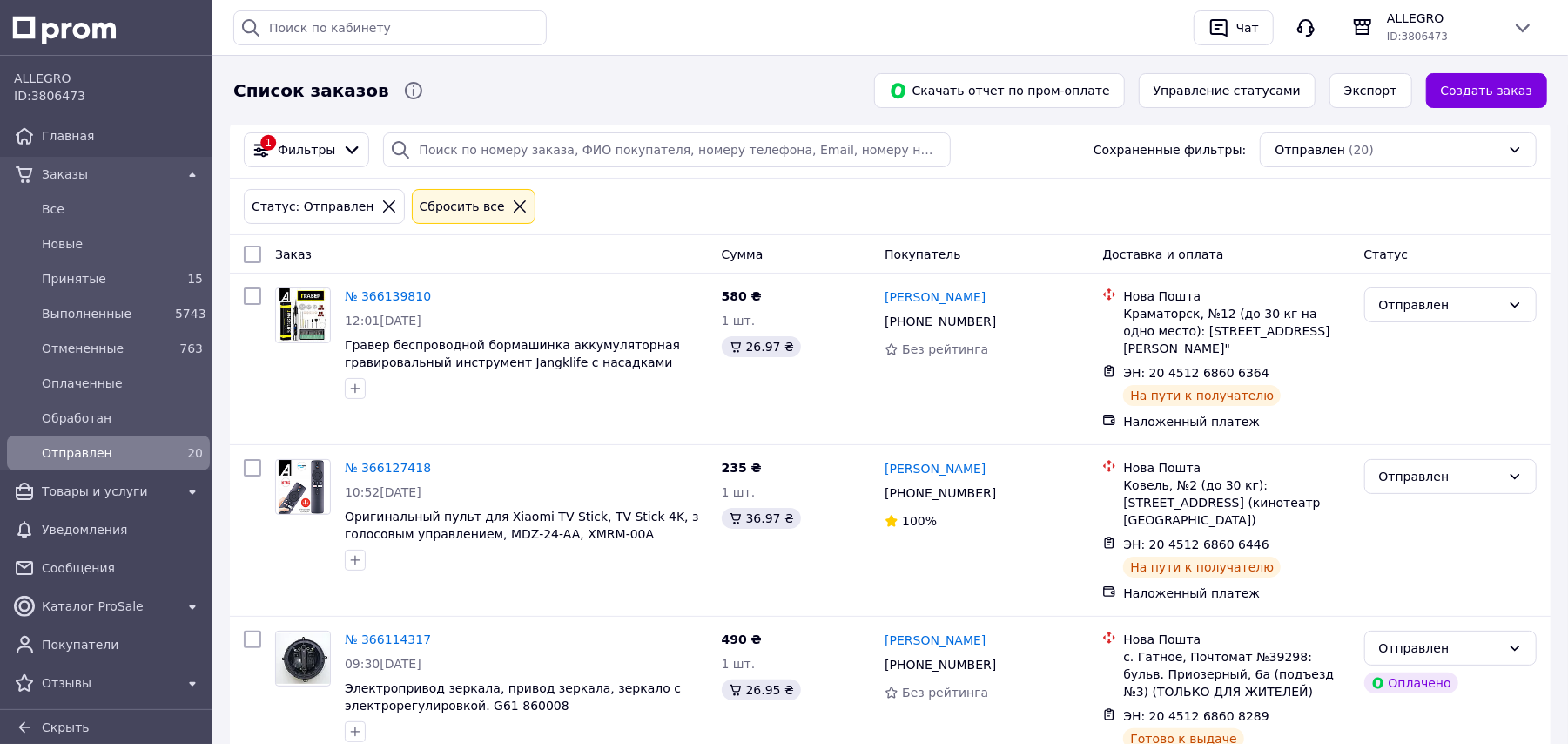
click at [66, 175] on span "Заказы" at bounding box center [108, 174] width 133 height 18
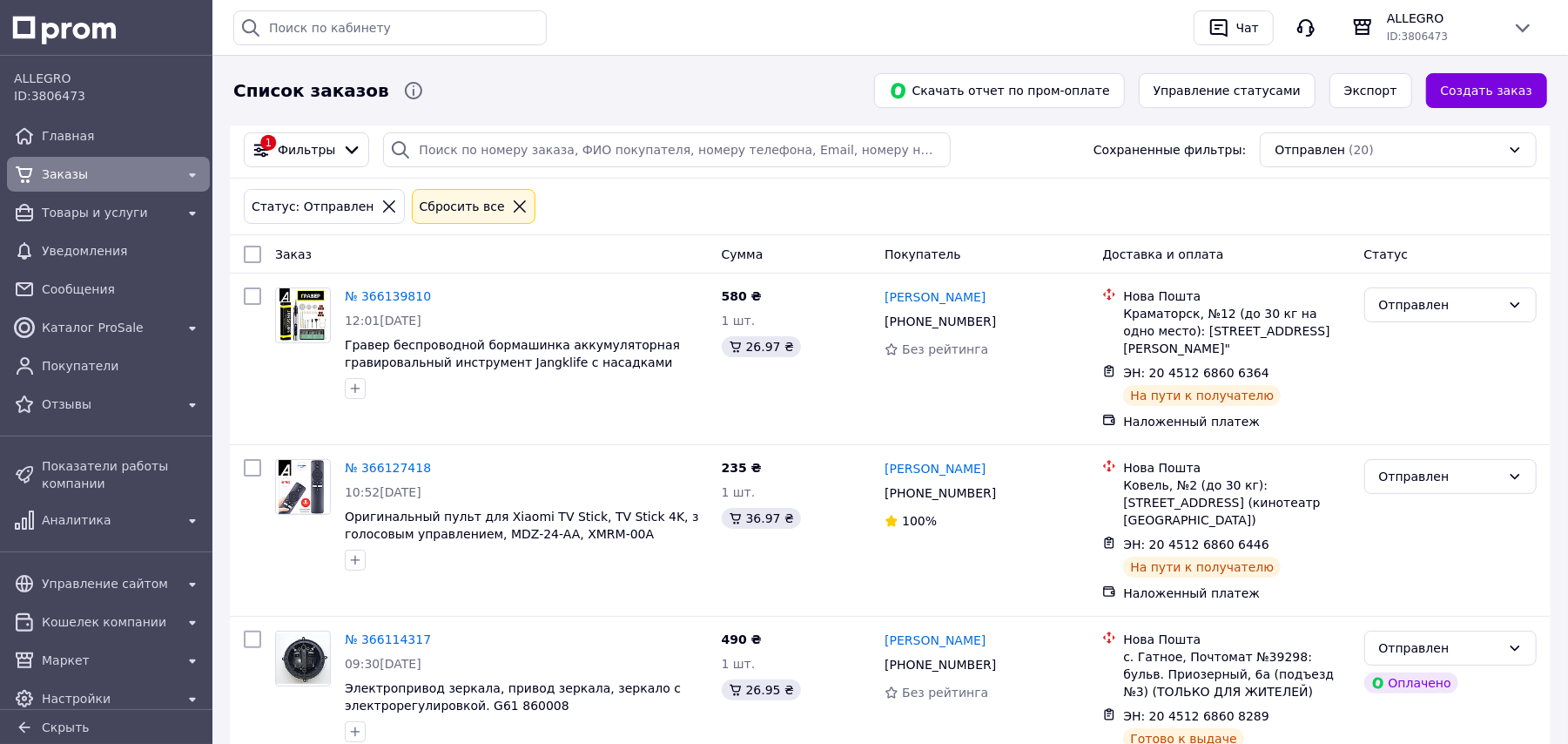
click at [512, 203] on icon at bounding box center [520, 206] width 16 height 16
